Goal: Transaction & Acquisition: Purchase product/service

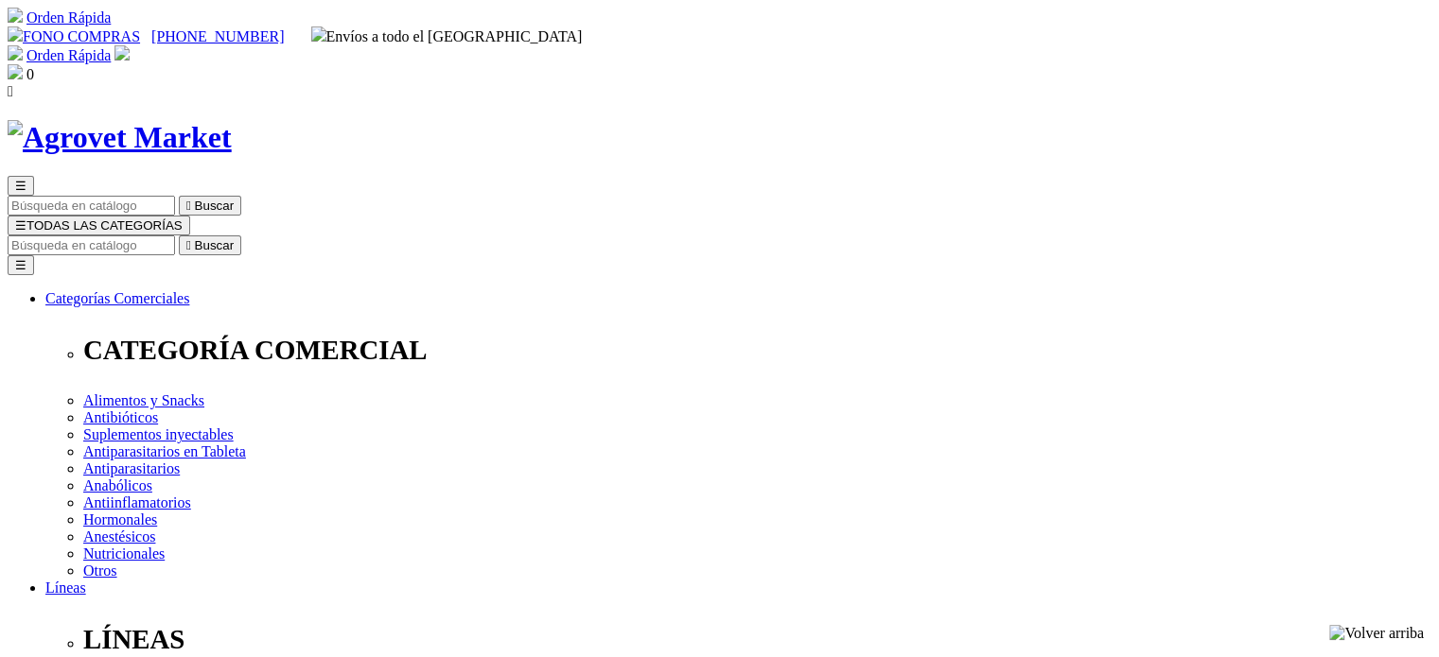
click at [175, 236] on input "Buscar" at bounding box center [91, 246] width 167 height 20
paste input "Cani-tabs Daily Multi Adult"
type input "Cani-tabs Daily Multi Adult"
click at [572, 236] on button " Buscar" at bounding box center [603, 246] width 62 height 20
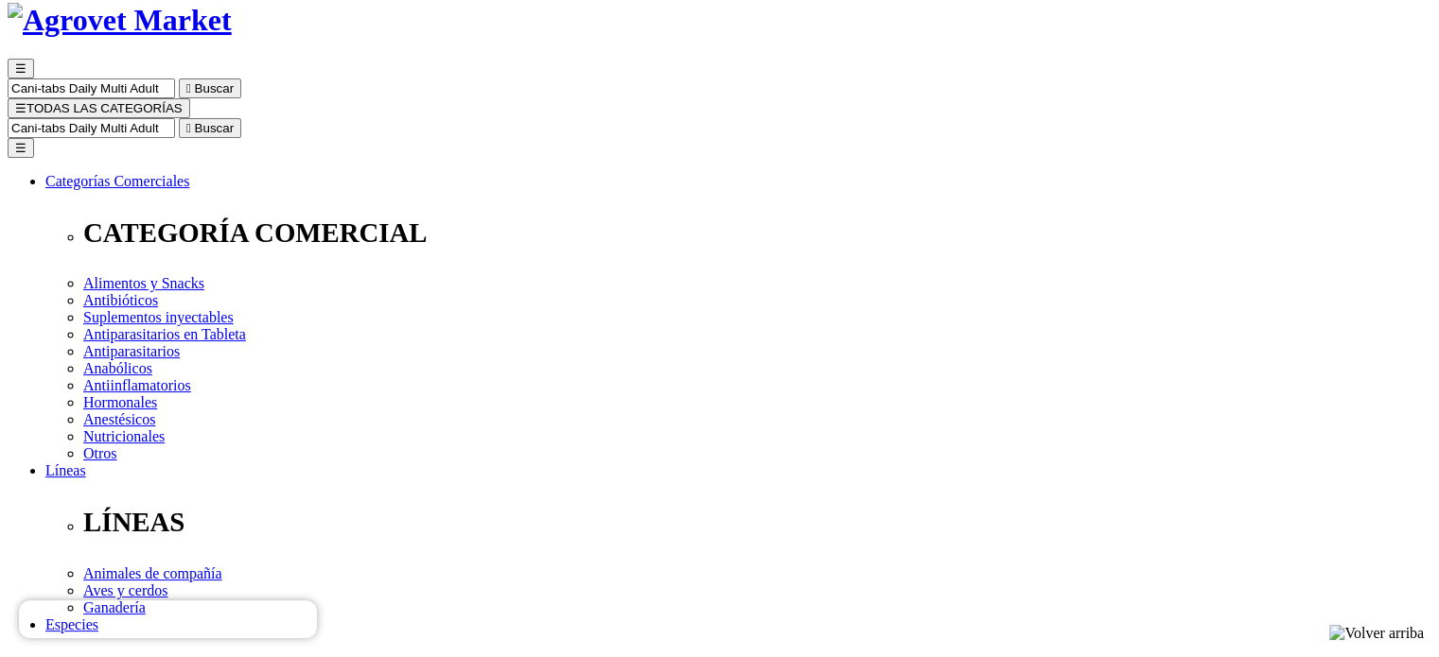
scroll to position [120, 0]
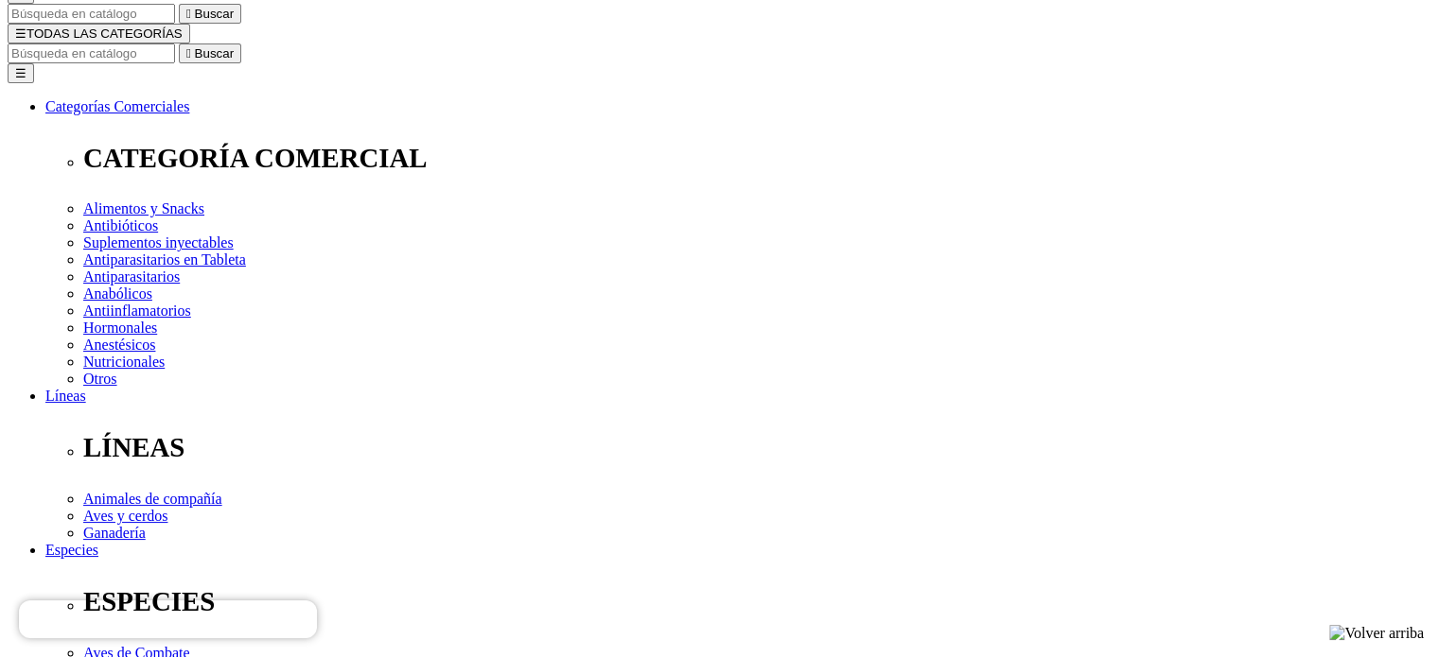
scroll to position [193, 0]
radio input "true"
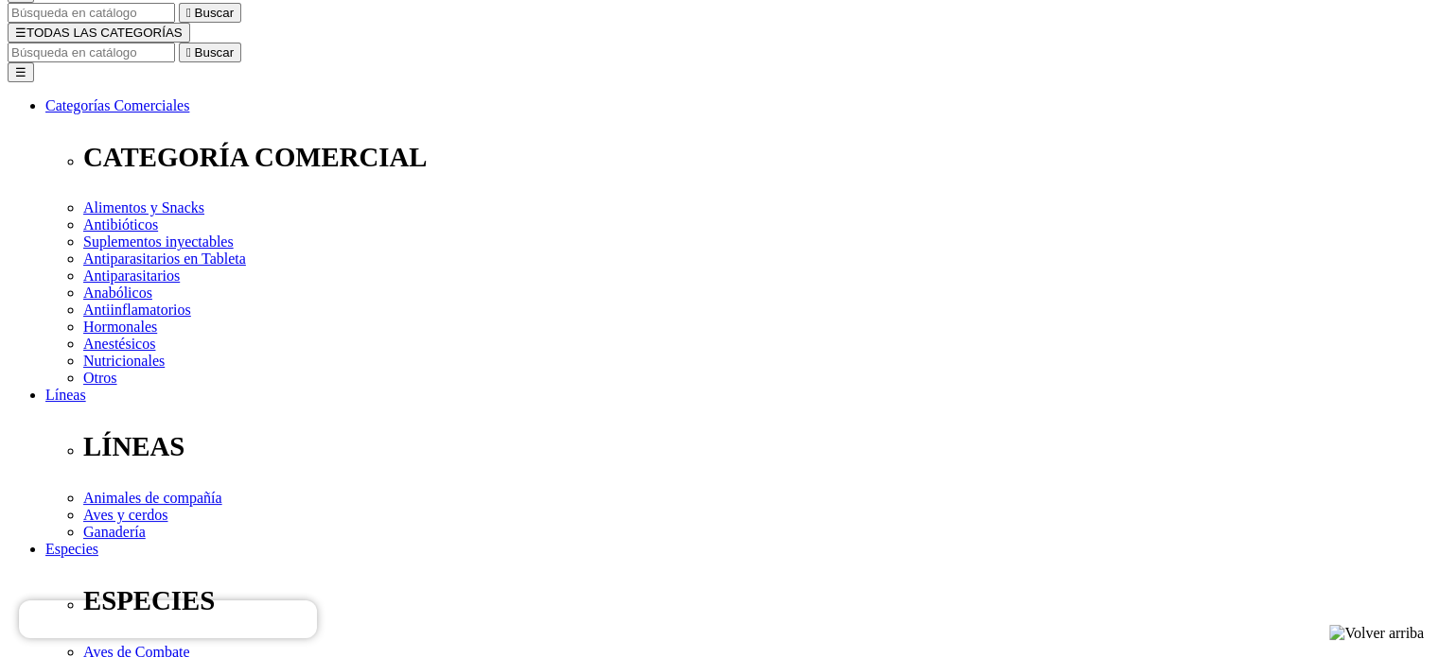
select select "27"
radio input "true"
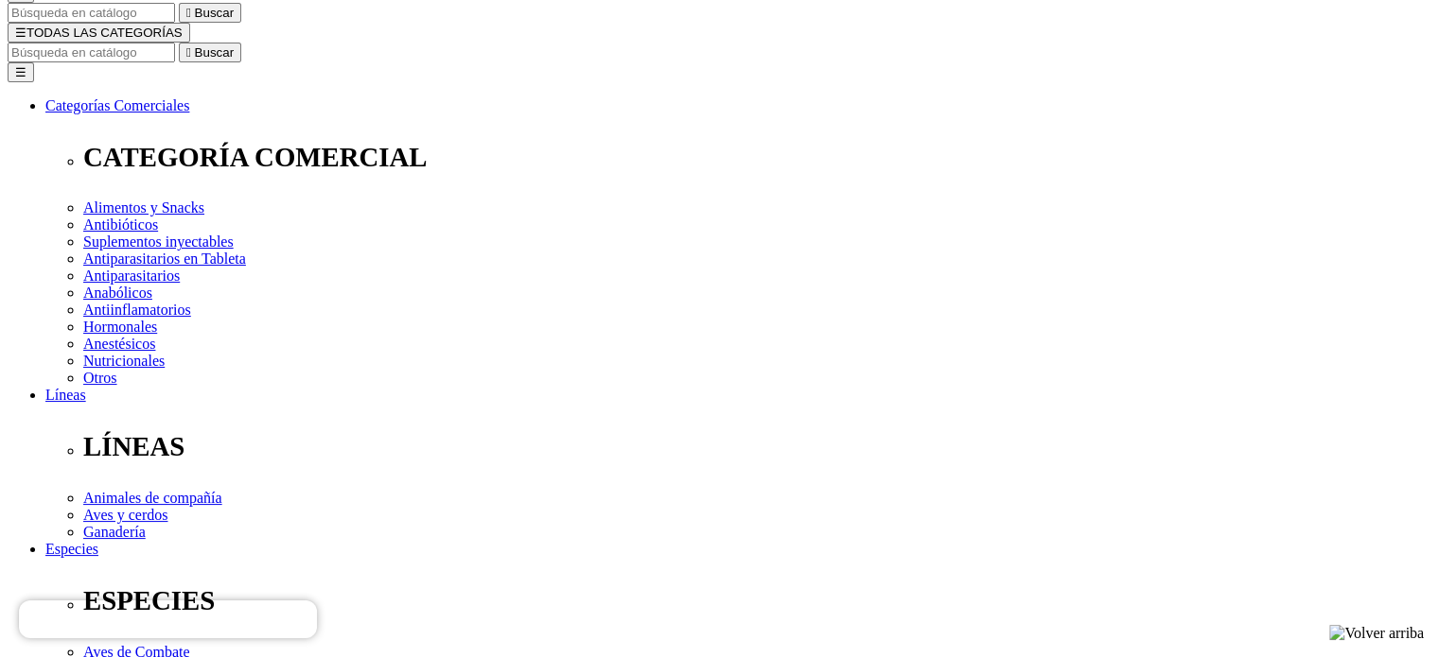
select select "26"
select select "25"
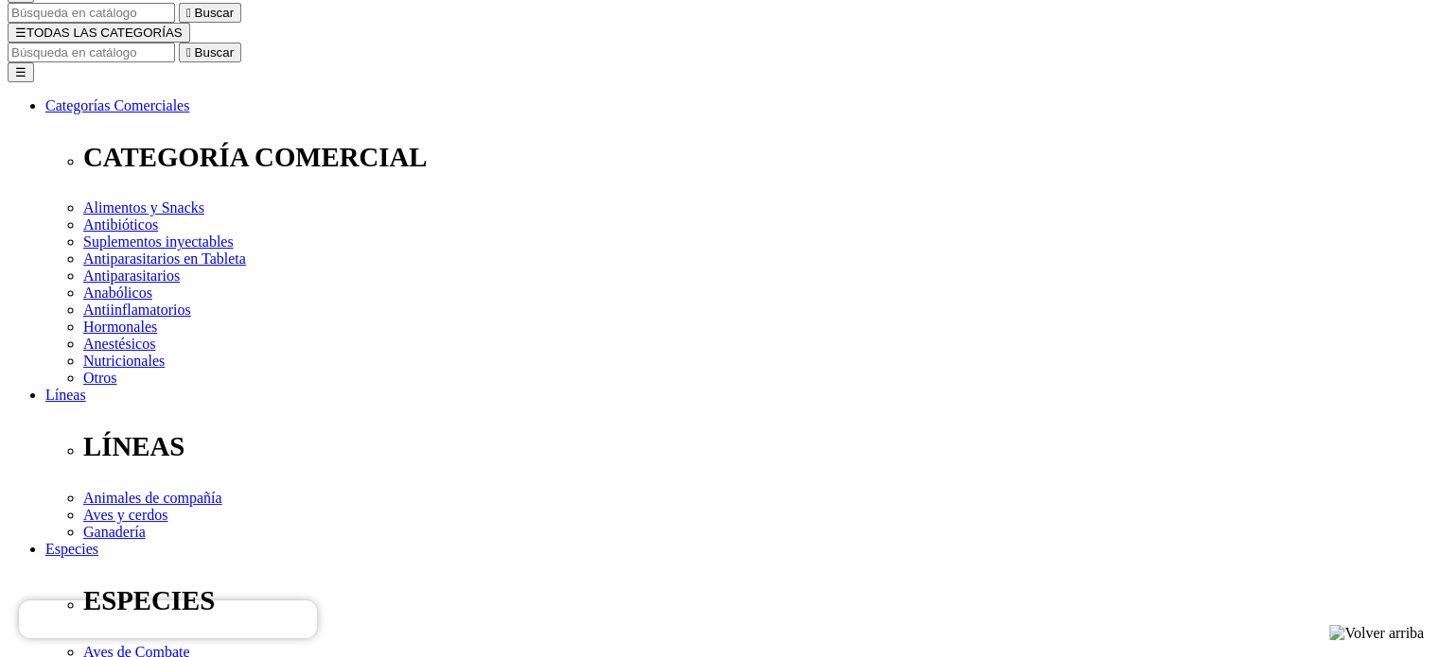
select select "25"
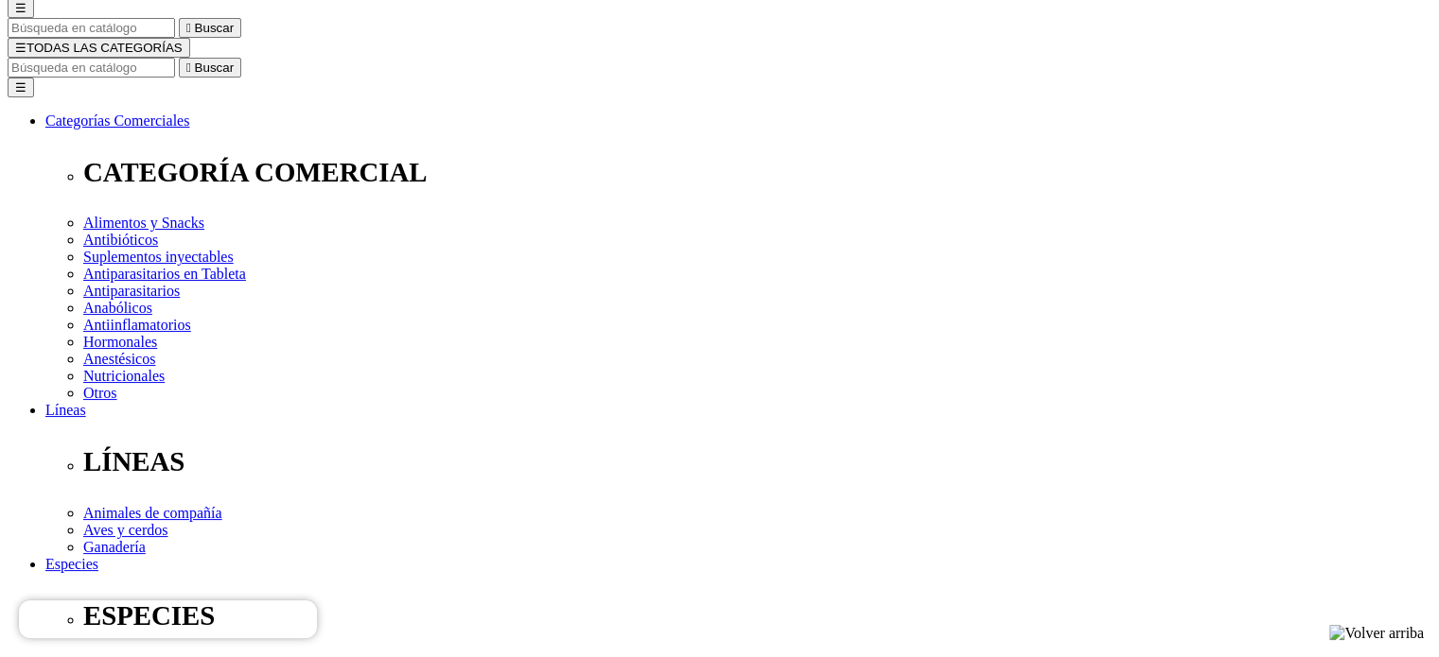
scroll to position [174, 0]
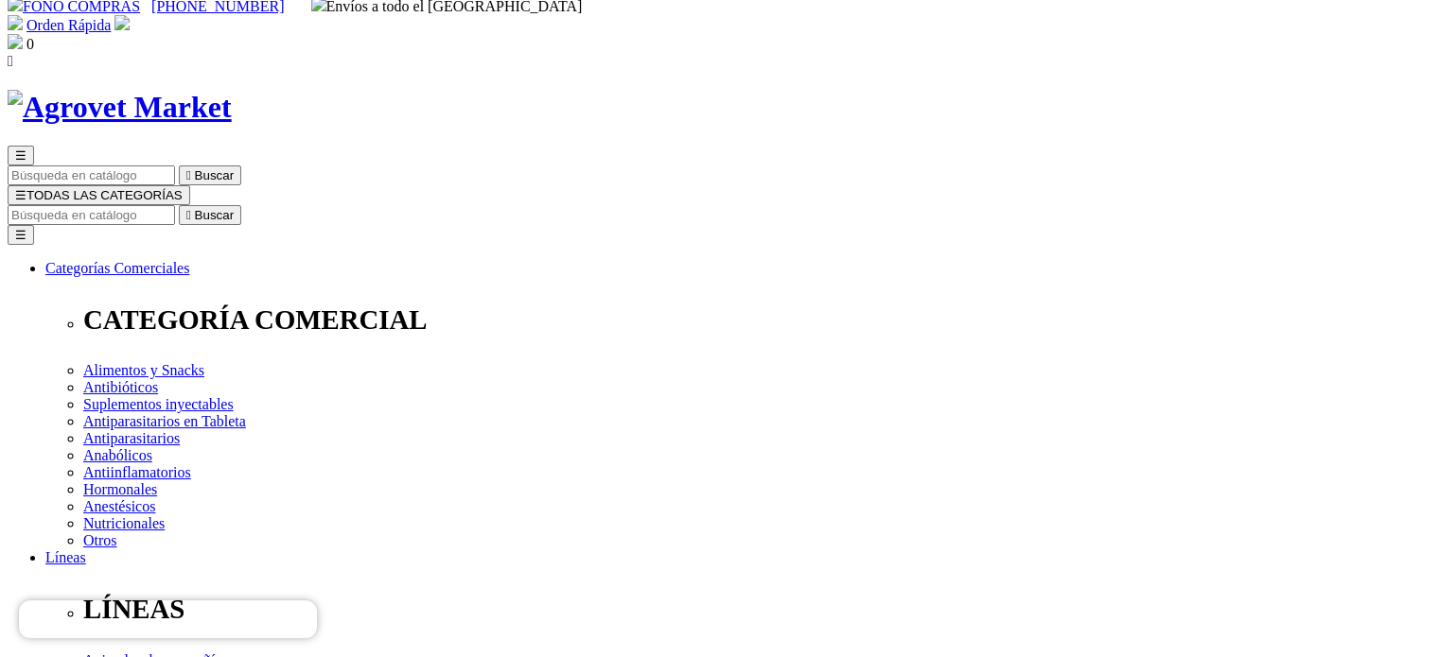
scroll to position [0, 0]
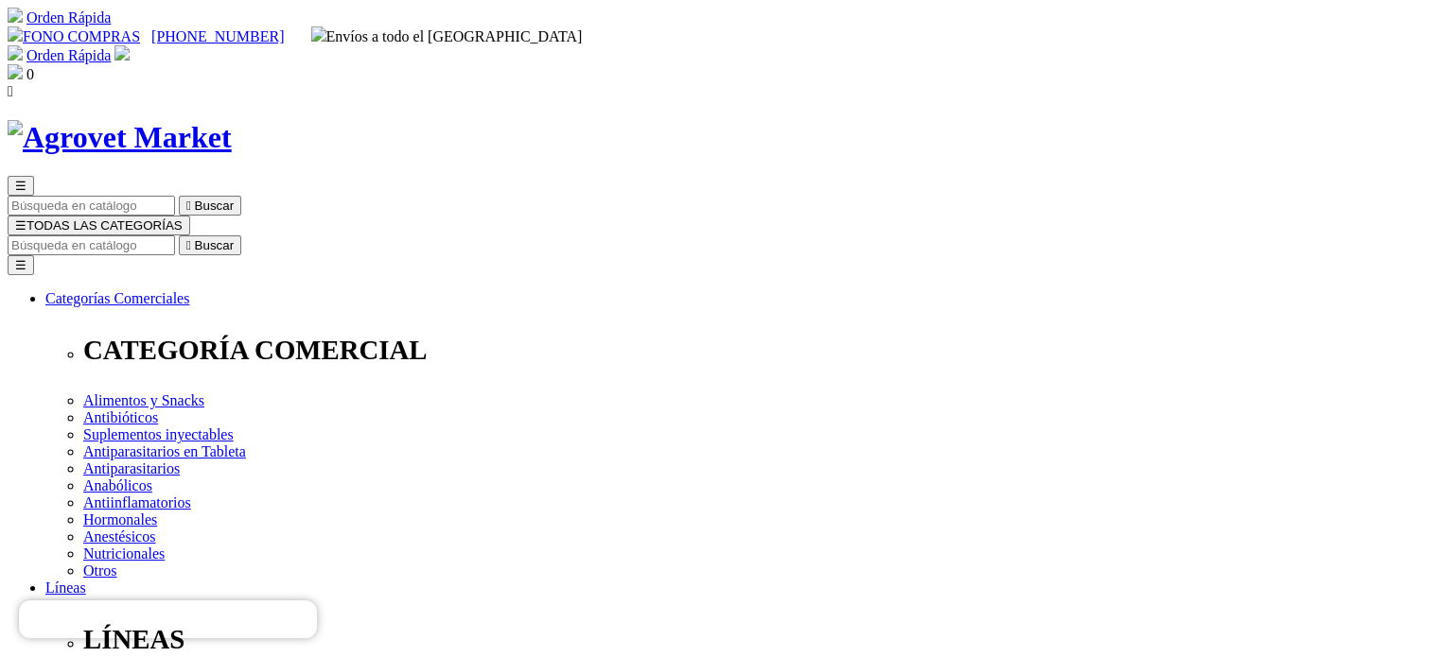
click at [232, 120] on img at bounding box center [120, 137] width 224 height 35
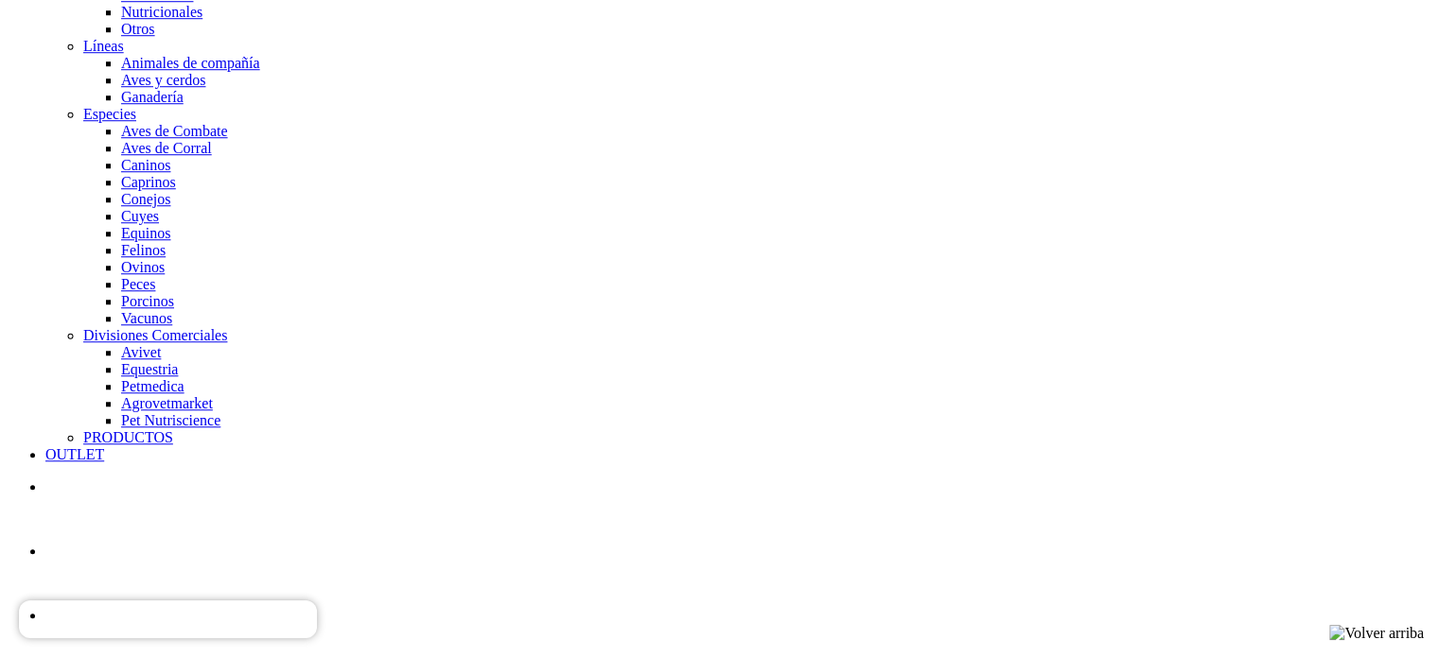
scroll to position [1585, 0]
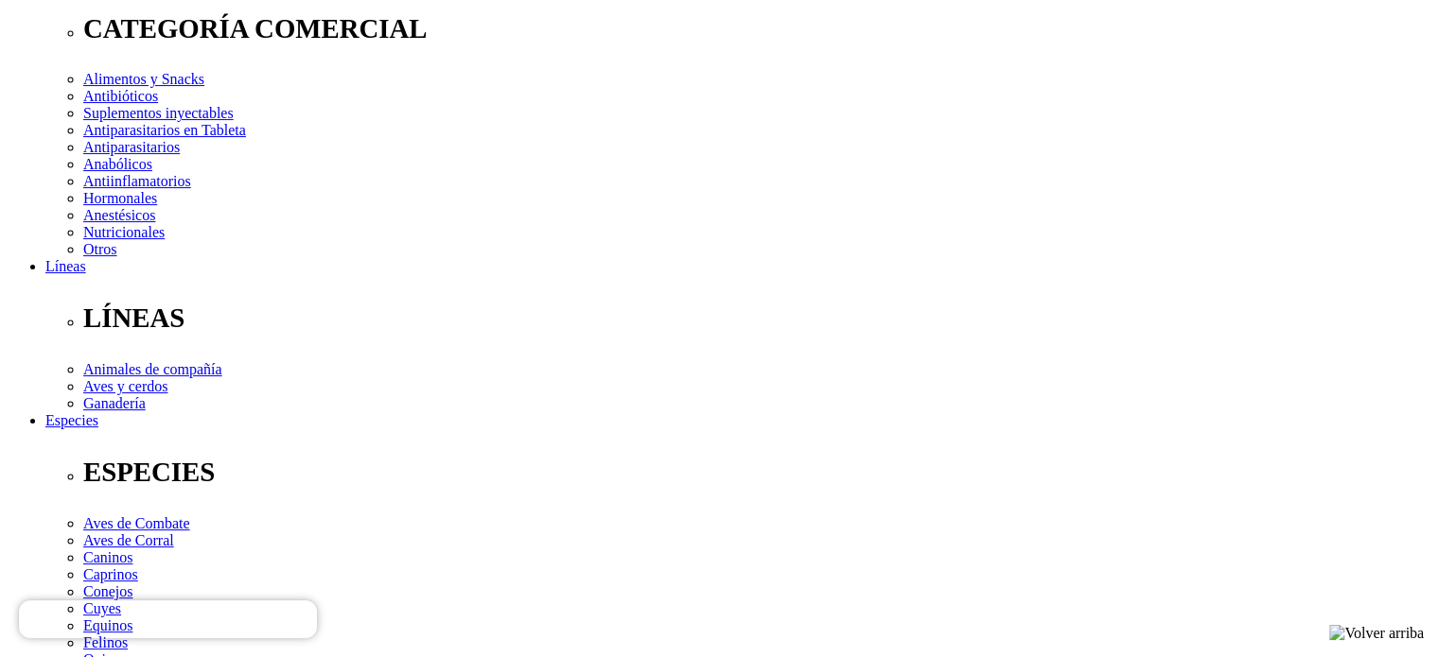
scroll to position [0, 0]
